Goal: Task Accomplishment & Management: Manage account settings

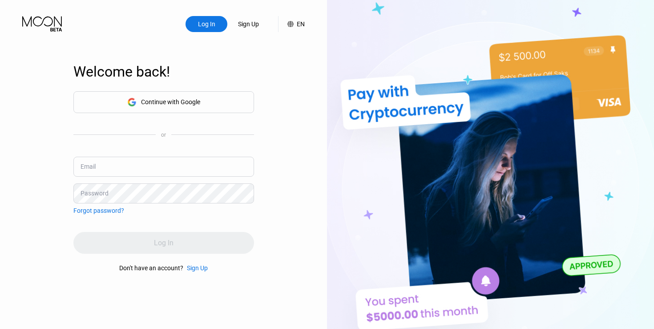
click at [168, 106] on div "Continue with Google" at bounding box center [163, 102] width 73 height 14
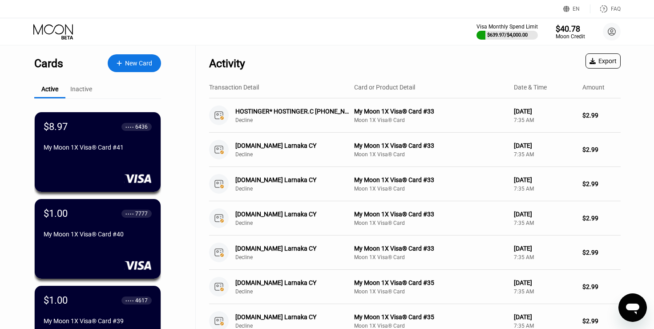
click at [256, 27] on div "Visa Monthly Spend Limit $639.97 / $4,000.00 $40.78 Moon Credit [PERSON_NAME] […" at bounding box center [327, 31] width 654 height 27
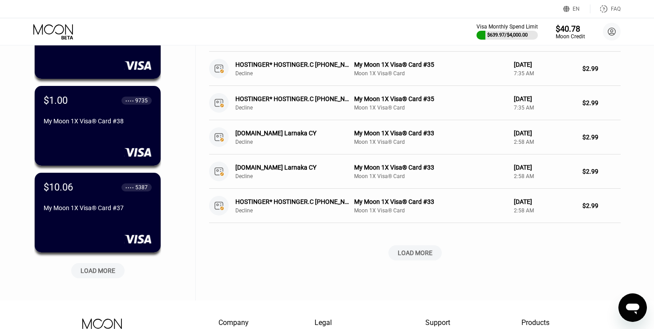
scroll to position [318, 0]
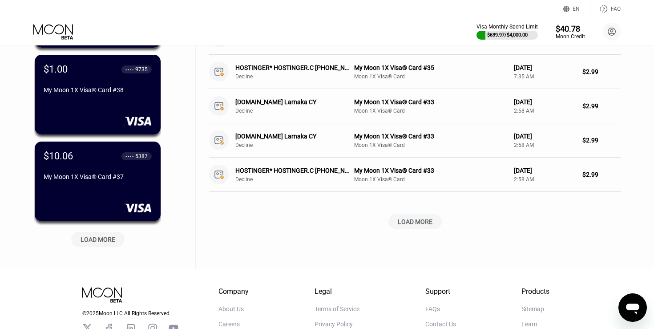
click at [96, 238] on div "LOAD MORE" at bounding box center [98, 239] width 35 height 8
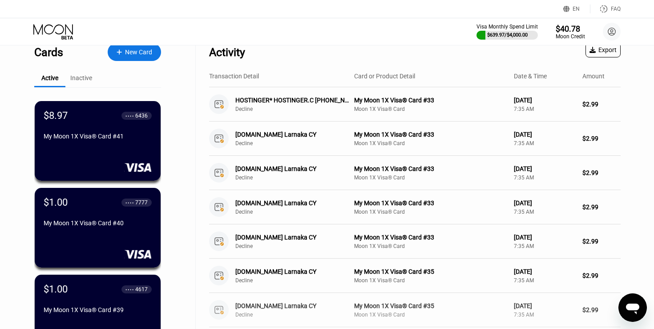
scroll to position [0, 0]
